Goal: Task Accomplishment & Management: Use online tool/utility

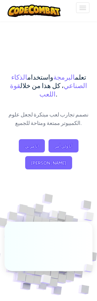
click at [72, 156] on span "[PERSON_NAME]" at bounding box center [48, 162] width 47 height 13
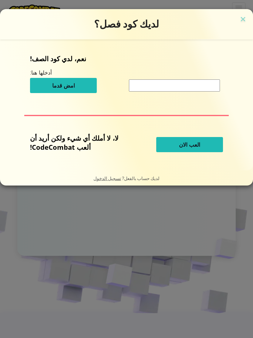
click at [97, 146] on button "العب الان" at bounding box center [189, 144] width 67 height 15
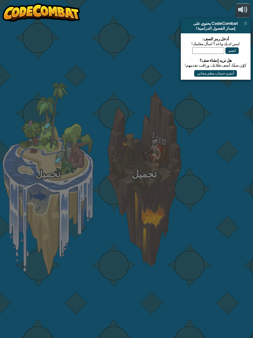
select select "ar"
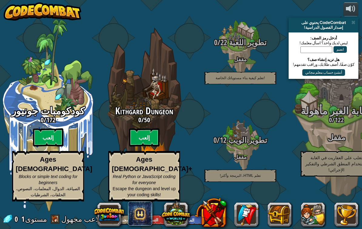
click at [45, 144] on btn "إلعب" at bounding box center [48, 137] width 30 height 18
select select "ar"
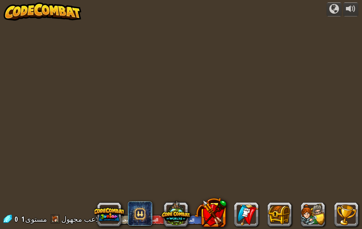
select select "ar"
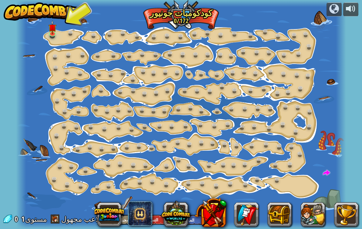
click at [56, 34] on link at bounding box center [53, 34] width 12 height 9
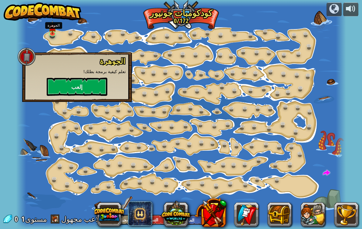
click at [61, 88] on button "إلعب" at bounding box center [77, 87] width 61 height 18
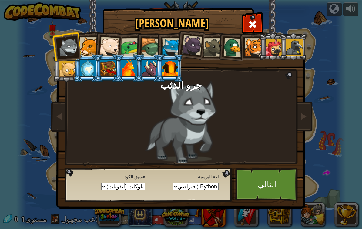
click at [90, 66] on div at bounding box center [88, 68] width 16 height 16
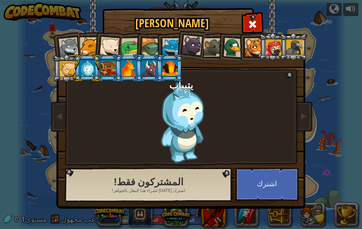
click at [97, 67] on div at bounding box center [108, 68] width 16 height 16
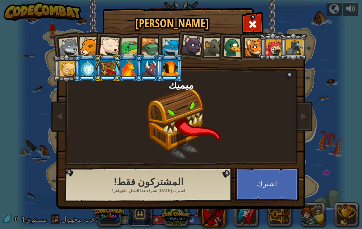
click at [97, 72] on div at bounding box center [129, 68] width 16 height 16
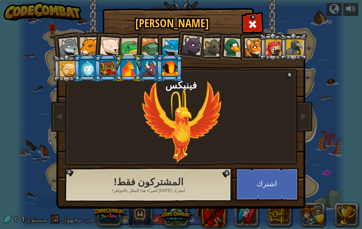
click at [97, 71] on div at bounding box center [149, 68] width 16 height 16
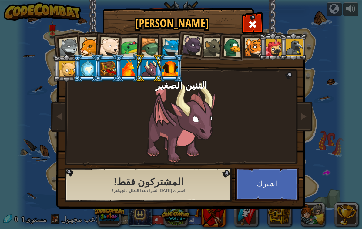
click at [97, 70] on div at bounding box center [170, 68] width 16 height 16
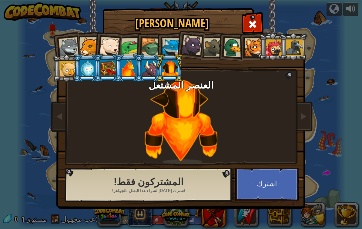
click at [97, 68] on div at bounding box center [129, 68] width 16 height 16
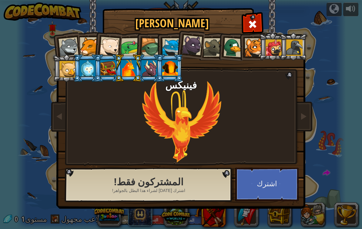
click at [85, 67] on div at bounding box center [88, 68] width 16 height 16
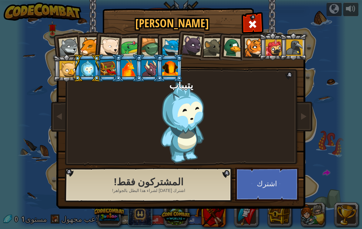
click at [97, 178] on button "اشترك" at bounding box center [266, 183] width 63 height 33
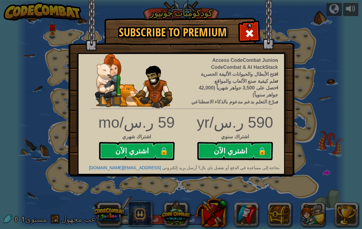
click at [97, 34] on span at bounding box center [249, 33] width 10 height 10
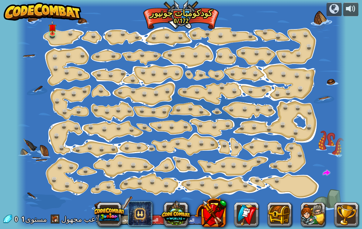
click at [62, 31] on div at bounding box center [180, 114] width 329 height 229
click at [57, 37] on link at bounding box center [53, 34] width 12 height 9
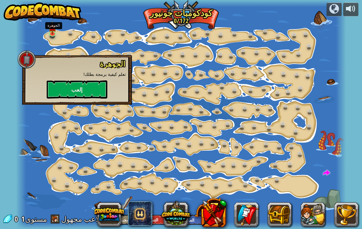
click at [64, 89] on button "إلعب" at bounding box center [77, 89] width 61 height 18
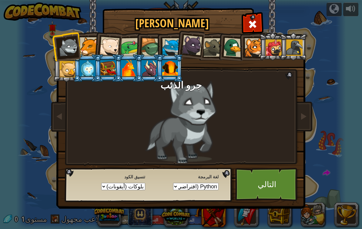
click at [97, 188] on select "Python (افتراضي) JavaScript Lua C++ Java (تجريبي)" at bounding box center [195, 186] width 45 height 7
click at [97, 176] on link "التالي" at bounding box center [266, 183] width 63 height 33
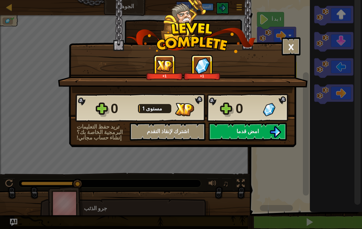
click at [97, 134] on img at bounding box center [275, 132] width 12 height 12
click at [97, 131] on button "امض قدما" at bounding box center [247, 131] width 78 height 18
click at [97, 132] on img at bounding box center [275, 132] width 12 height 12
